Goal: Transaction & Acquisition: Purchase product/service

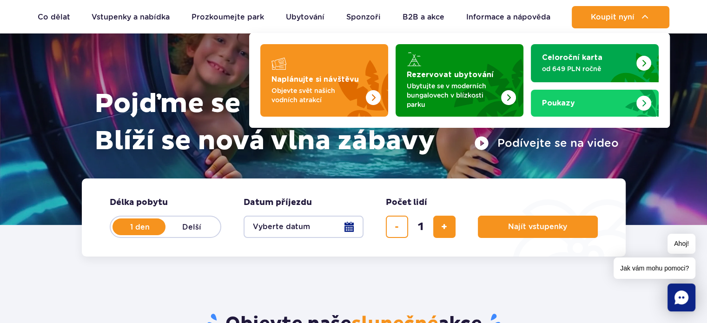
scroll to position [93, 0]
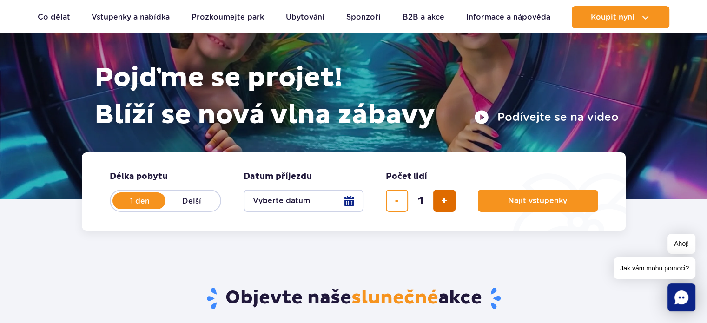
click at [447, 201] on span "přidat lístek" at bounding box center [444, 201] width 6 height 0
click at [392, 202] on button "odstranit lístek" at bounding box center [397, 201] width 22 height 22
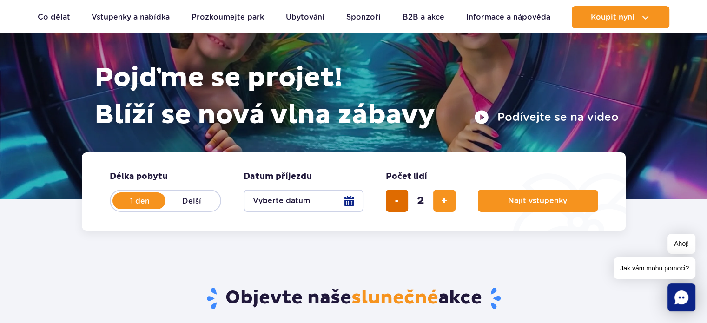
click at [394, 202] on button "odstranit lístek" at bounding box center [397, 201] width 22 height 22
type input "1"
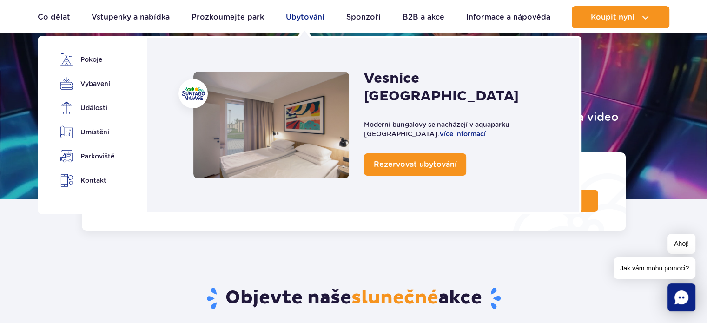
click at [305, 14] on font "Ubytování" at bounding box center [305, 17] width 39 height 9
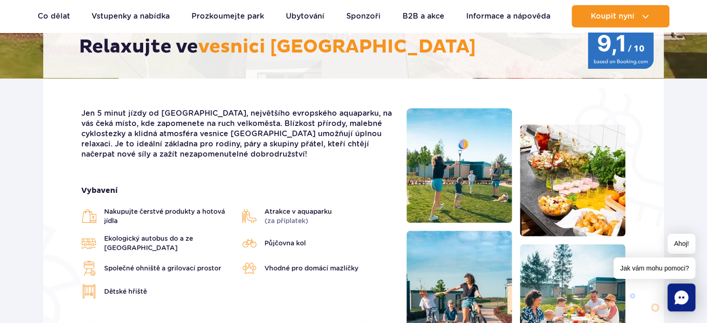
scroll to position [186, 0]
